Goal: Information Seeking & Learning: Find specific page/section

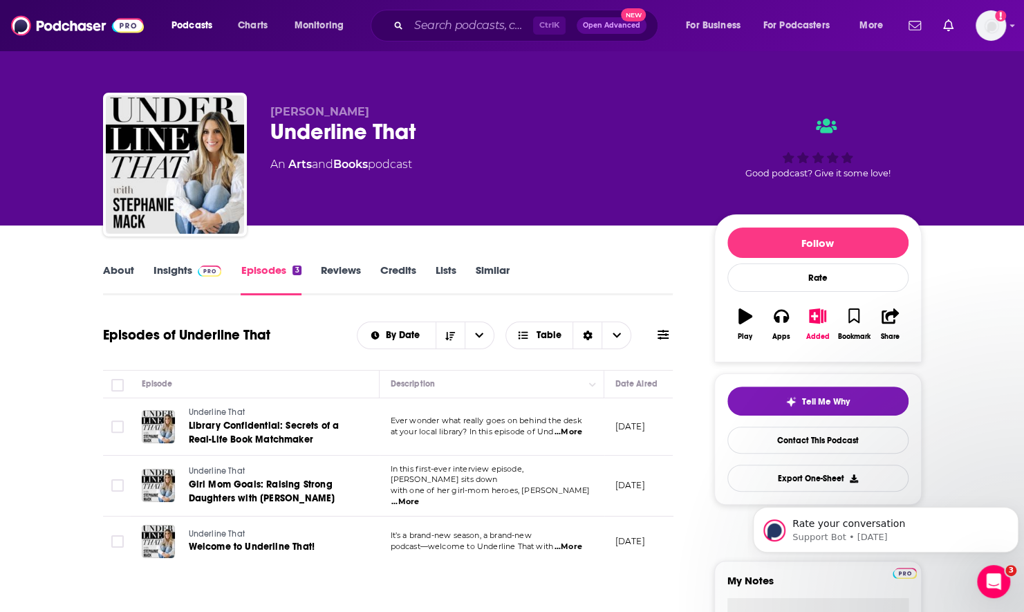
click at [187, 275] on link "Insights" at bounding box center [188, 280] width 68 height 32
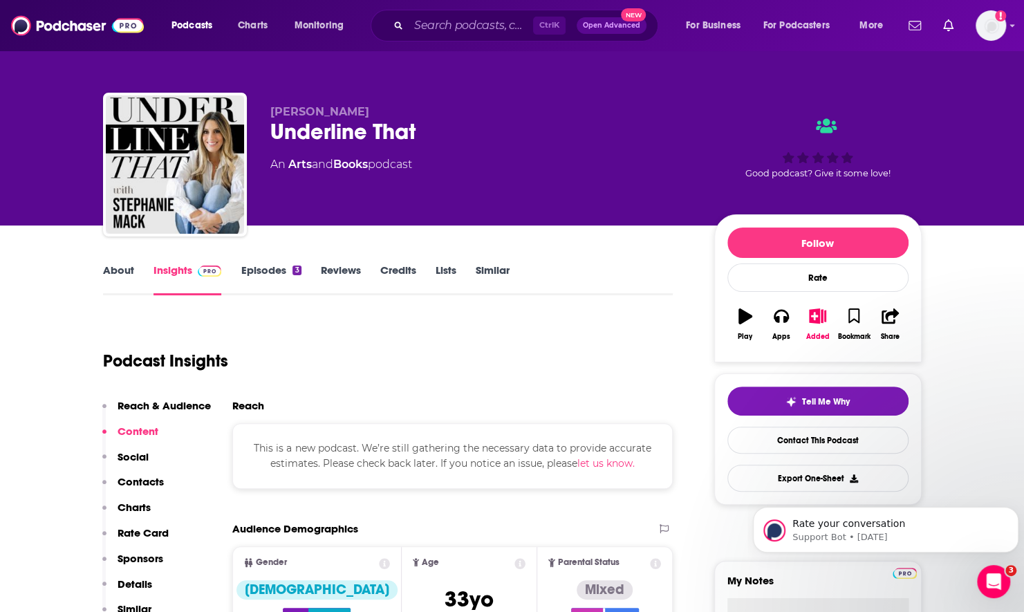
click at [535, 22] on span "Ctrl K" at bounding box center [549, 26] width 33 height 18
click at [495, 26] on input "Search podcasts, credits, & more..." at bounding box center [471, 26] width 124 height 22
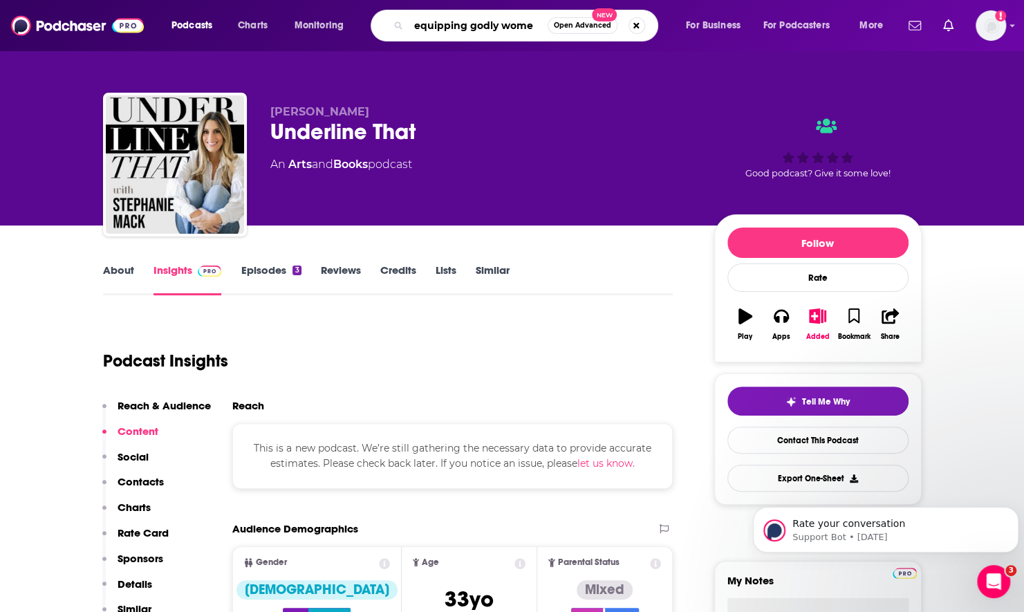
type input "equipping godly women"
